Goal: Find specific page/section: Find specific page/section

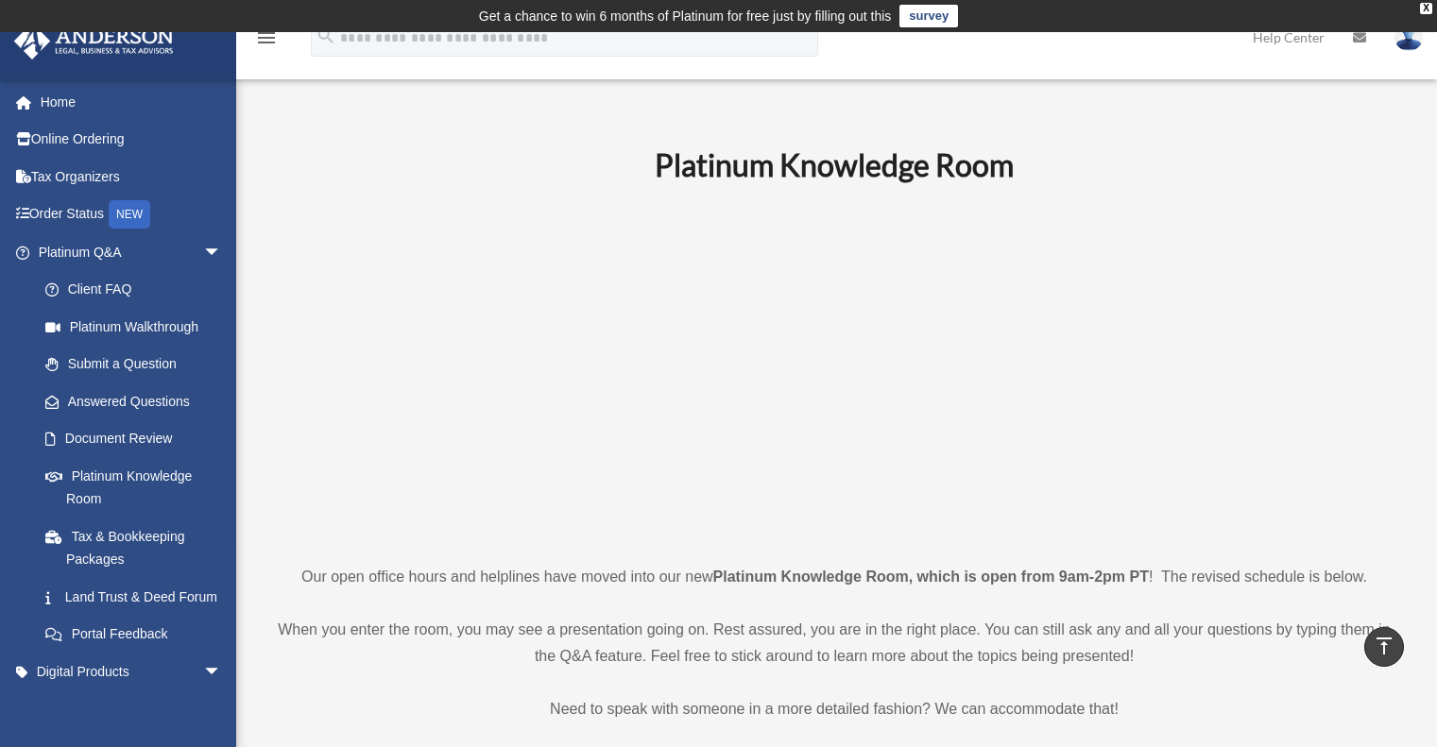
scroll to position [567, 0]
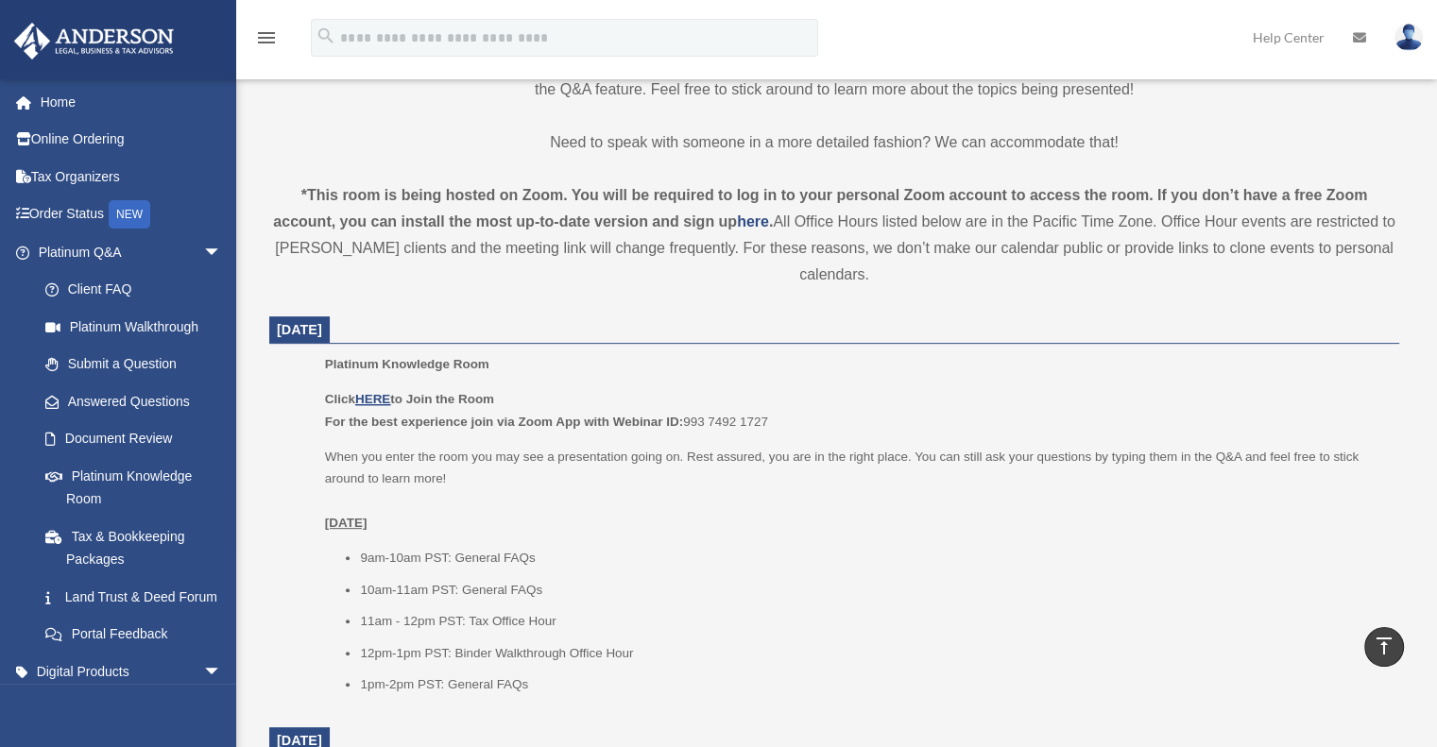
click at [475, 277] on div "*This room is being hosted on Zoom. You will be required to log in to your pers…" at bounding box center [834, 235] width 1130 height 106
click at [873, 604] on ul "9am-10am PST: General FAQs 10am-11am PST: General FAQs 11am - 12pm PST: Tax Off…" at bounding box center [855, 621] width 1061 height 149
click at [203, 253] on span "arrow_drop_down" at bounding box center [222, 252] width 38 height 39
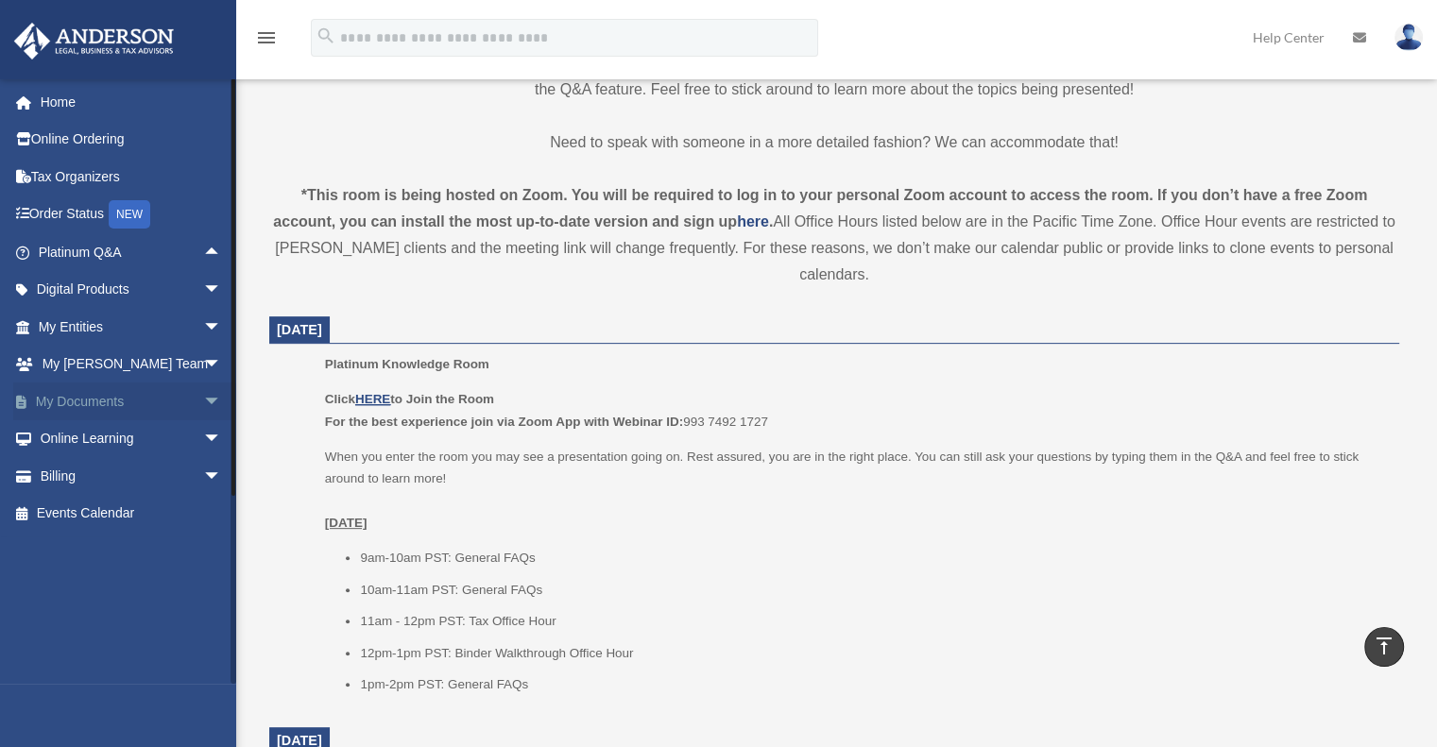
click at [203, 405] on span "arrow_drop_down" at bounding box center [222, 402] width 38 height 39
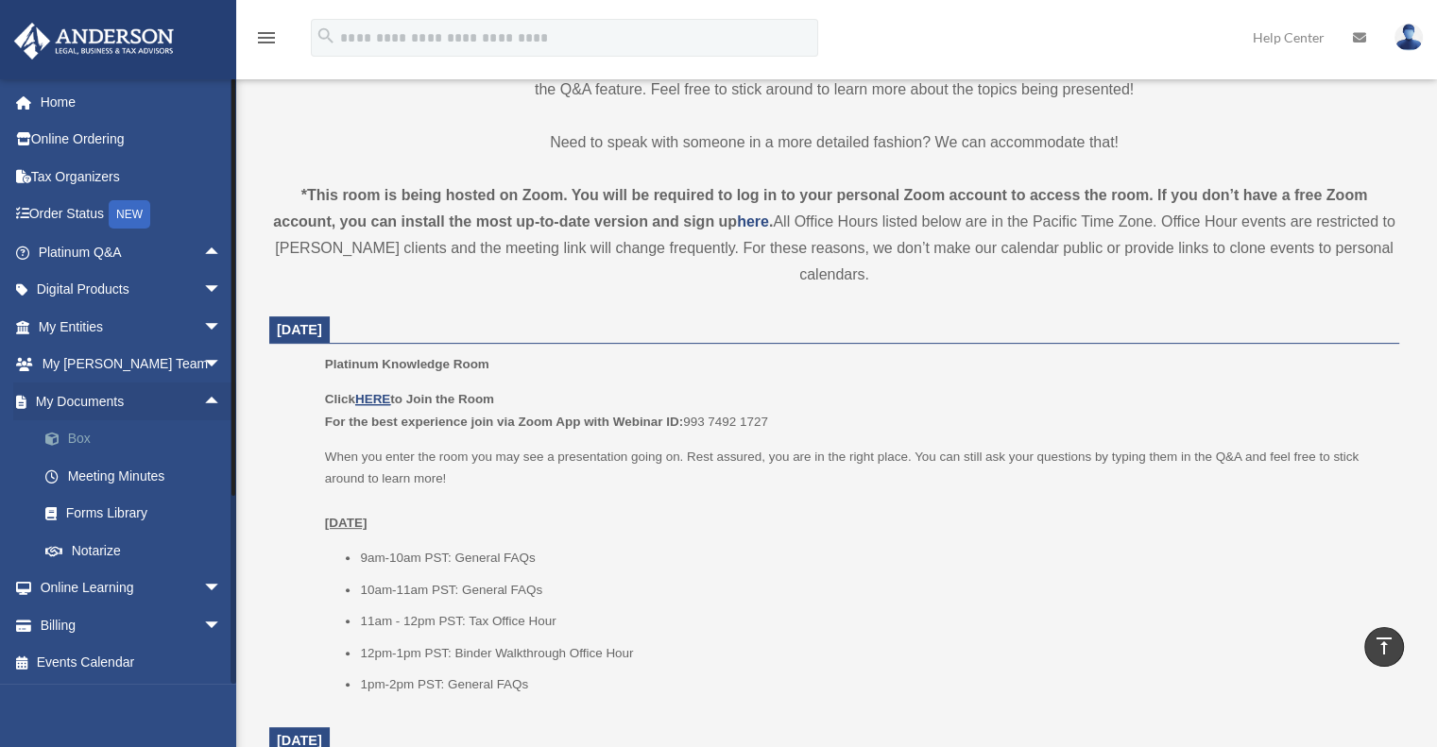
click at [74, 440] on link "Box" at bounding box center [138, 439] width 224 height 38
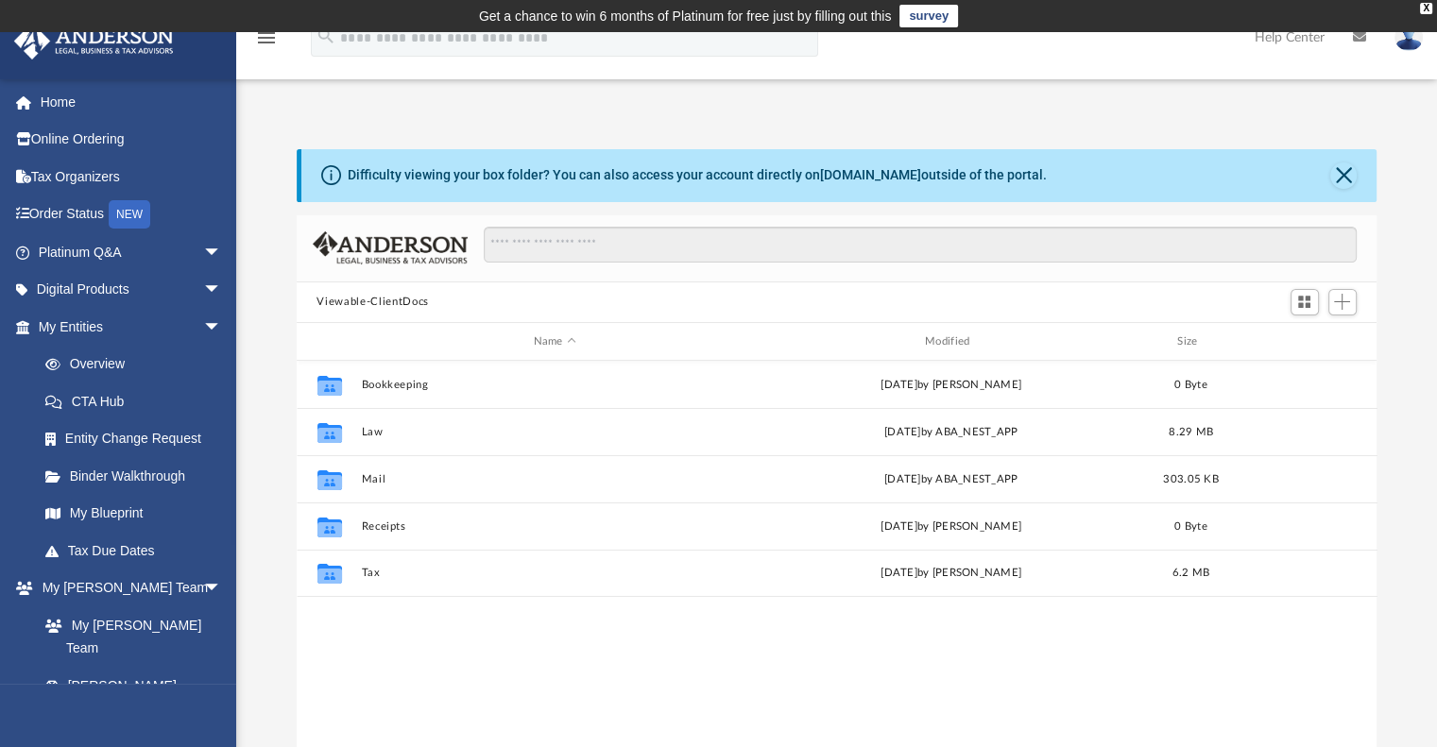
scroll to position [415, 1065]
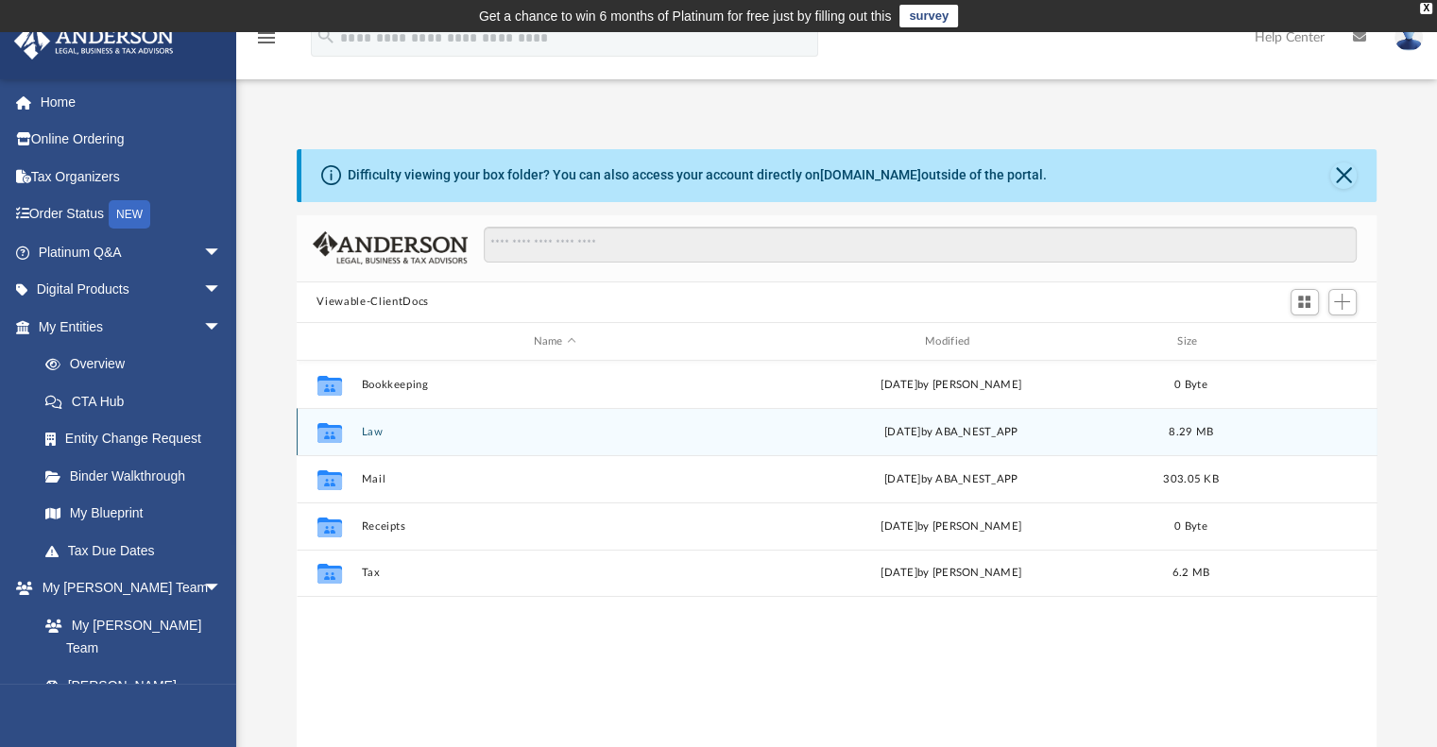
click at [368, 435] on button "Law" at bounding box center [554, 432] width 387 height 12
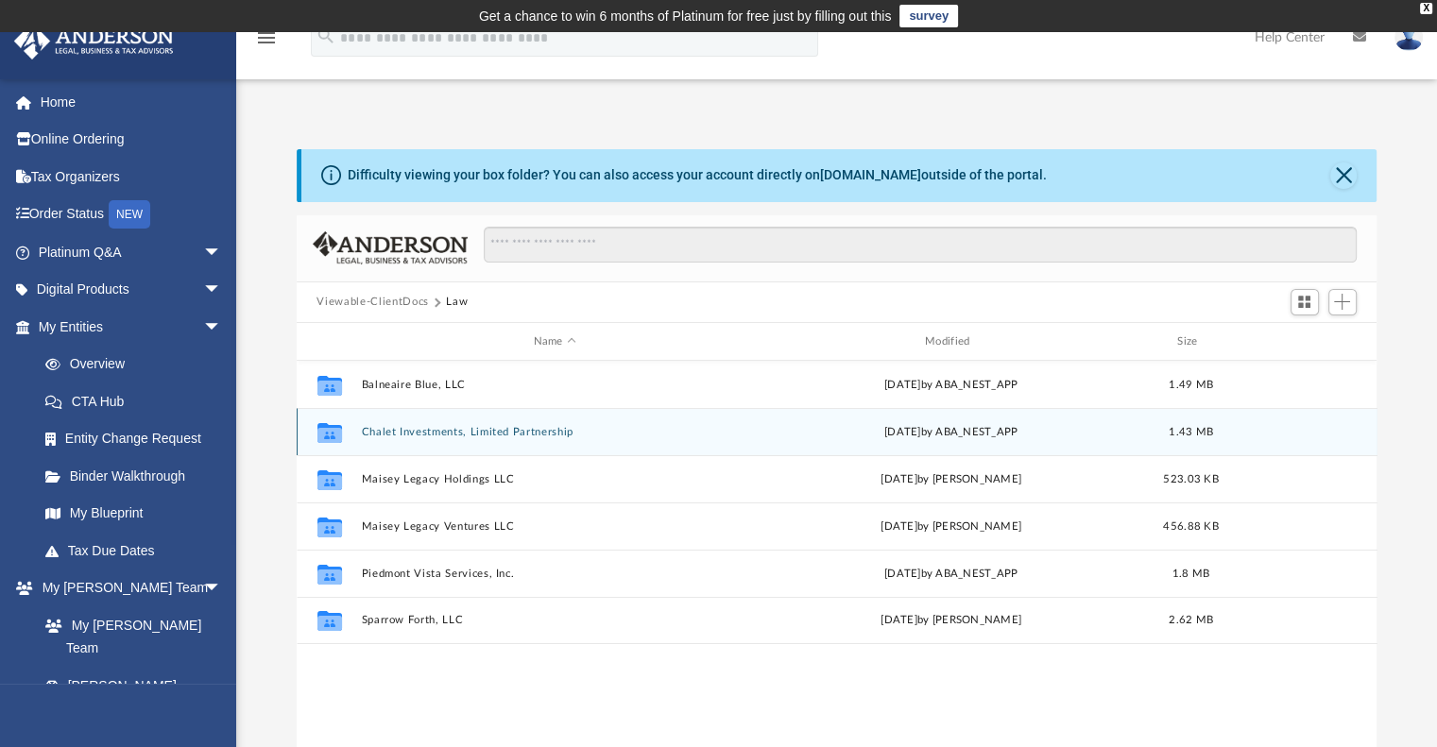
click at [368, 435] on button "Chalet Investments, Limited Partnership" at bounding box center [554, 432] width 387 height 12
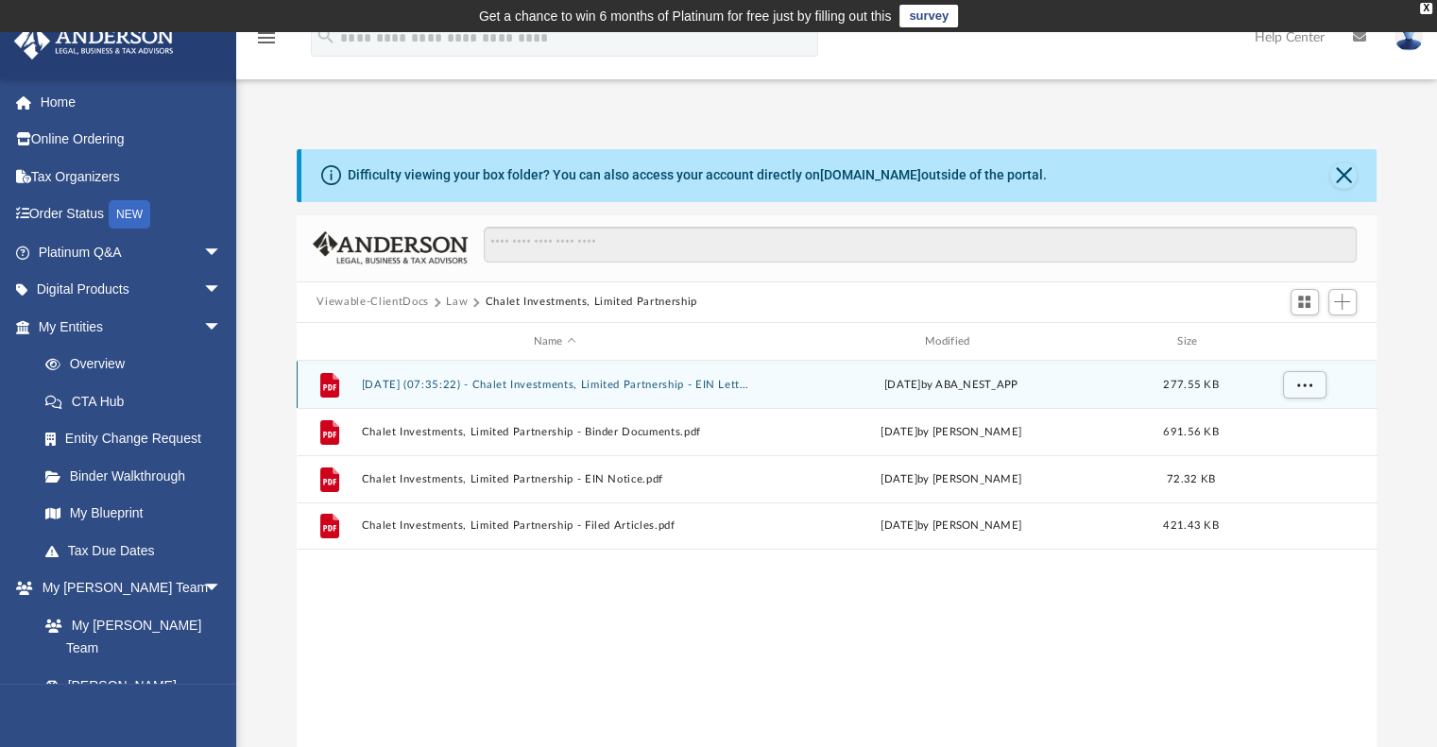
click at [458, 379] on button "[DATE] (07:35:22) - Chalet Investments, Limited Partnership - EIN Letter from I…" at bounding box center [554, 385] width 387 height 12
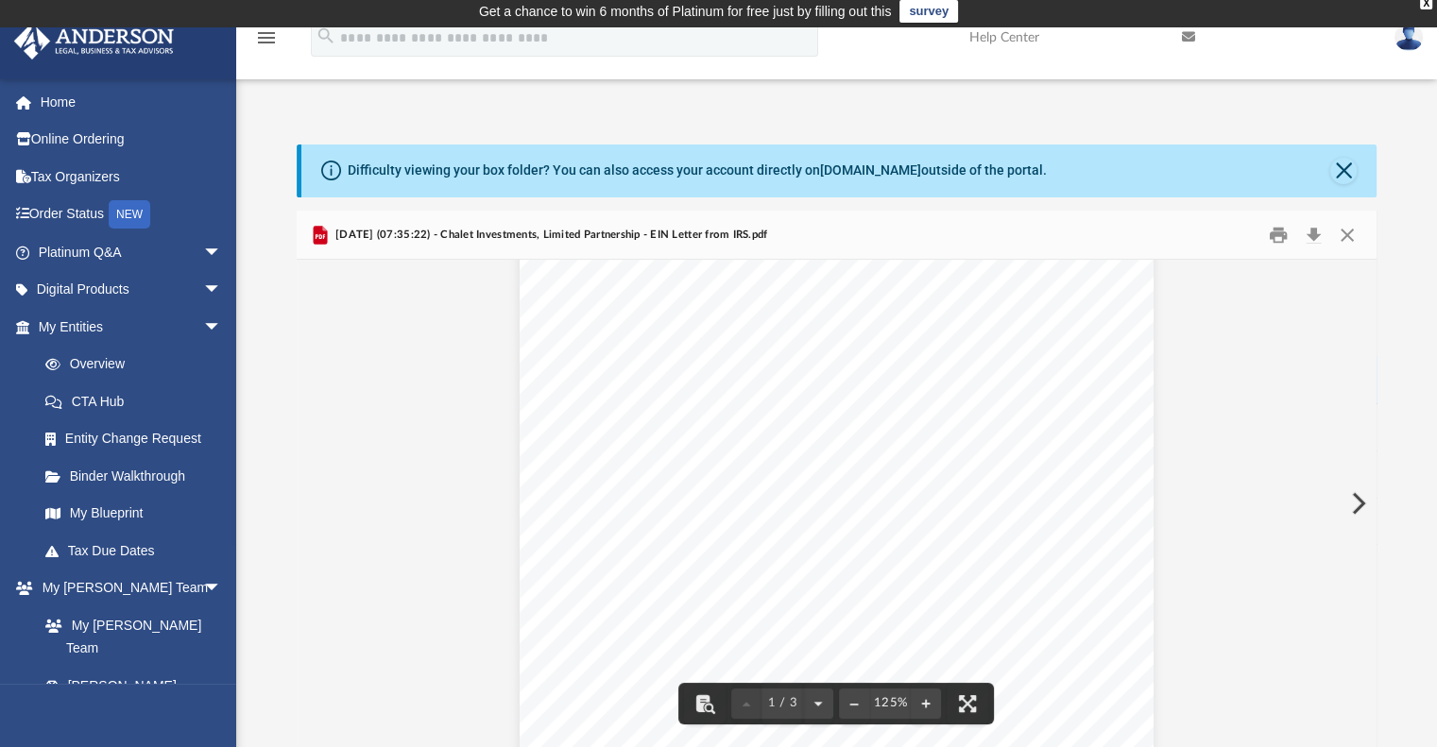
scroll to position [0, 0]
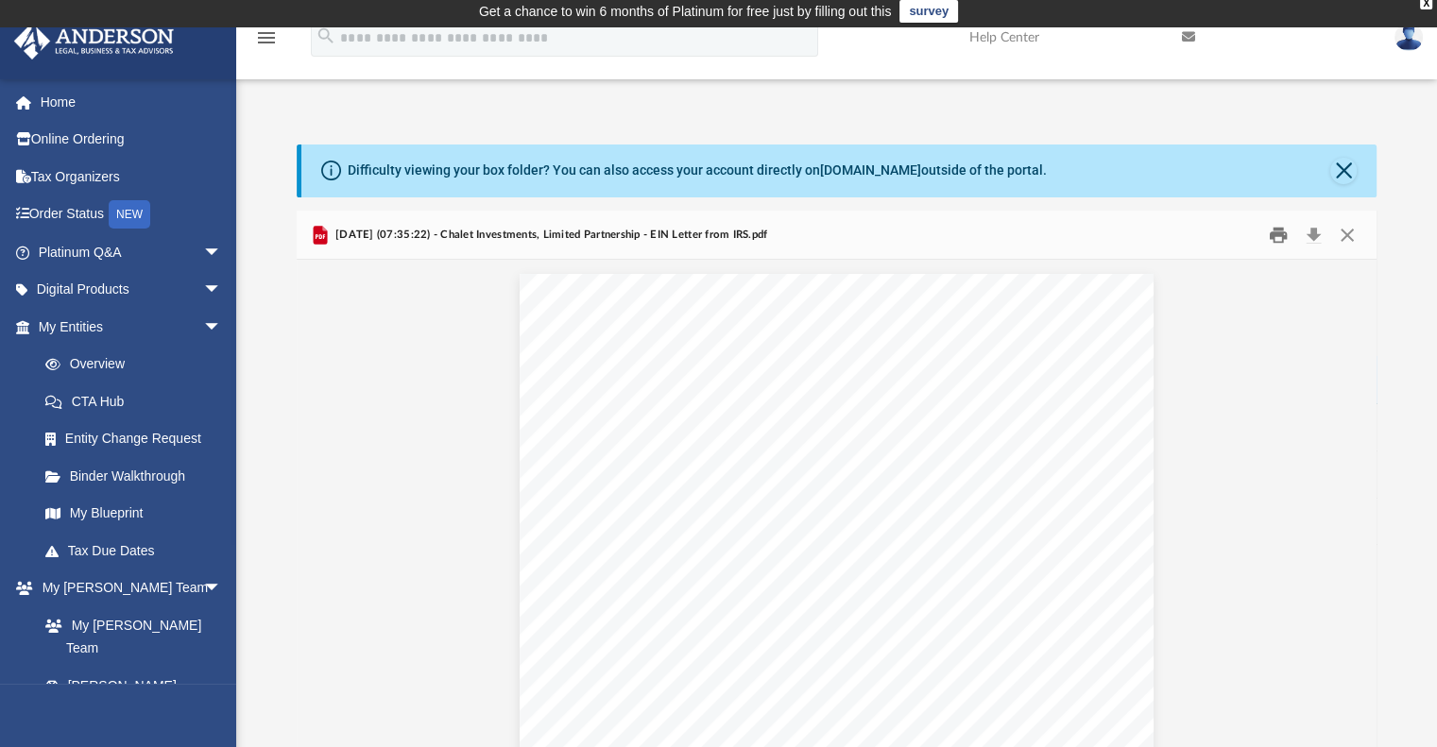
click at [1275, 238] on button "Print" at bounding box center [1278, 234] width 38 height 29
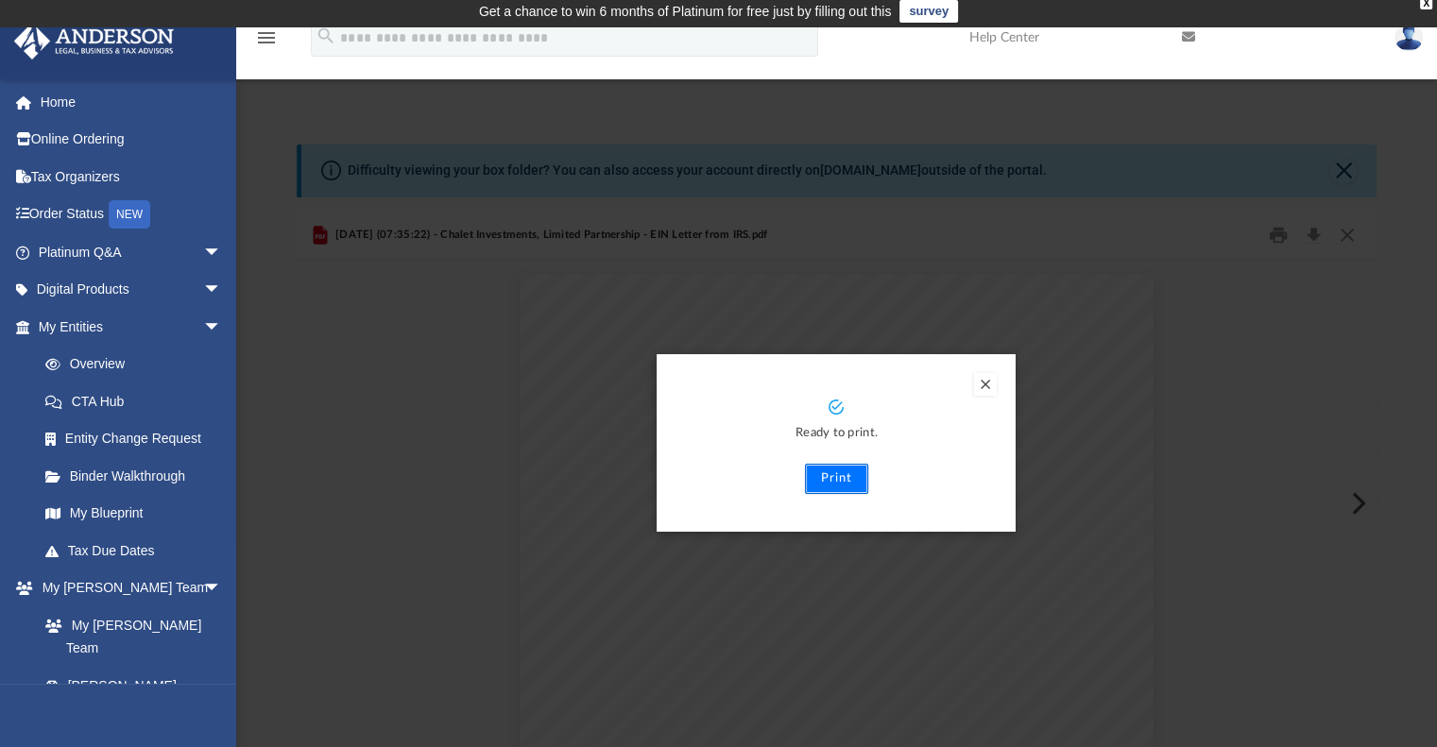
click at [836, 483] on button "Print" at bounding box center [836, 479] width 63 height 30
